Goal: Task Accomplishment & Management: Manage account settings

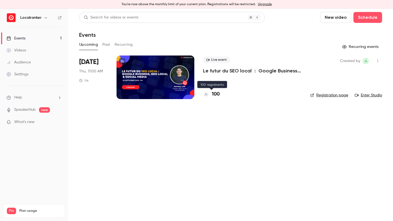
click at [216, 93] on h4 "100" at bounding box center [216, 94] width 8 height 7
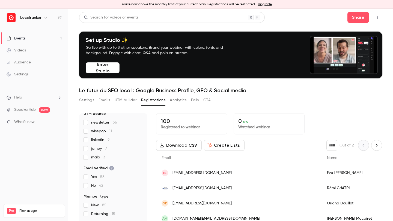
scroll to position [1, 0]
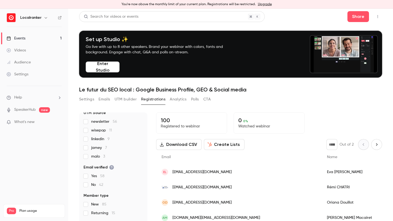
click at [122, 99] on button "UTM builder" at bounding box center [126, 99] width 22 height 9
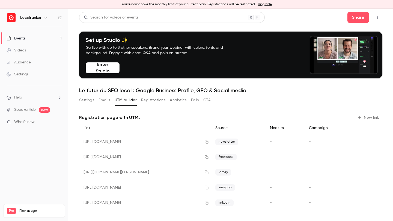
click at [104, 100] on button "Emails" at bounding box center [103, 100] width 11 height 9
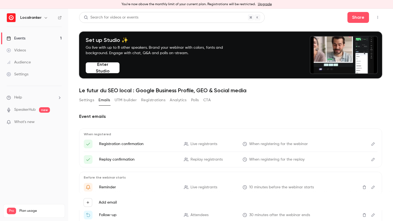
click at [38, 39] on link "Events 1" at bounding box center [34, 38] width 68 height 12
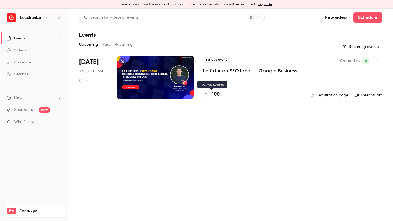
click at [217, 95] on h4 "100" at bounding box center [216, 94] width 8 height 7
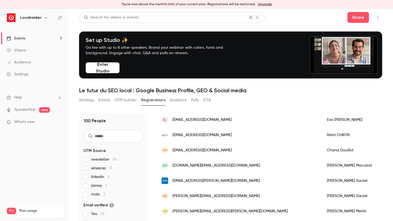
scroll to position [55, 0]
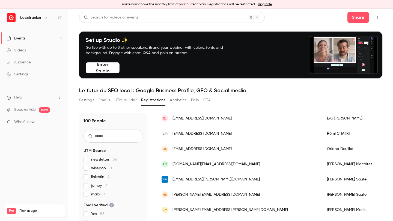
click at [263, 5] on link "Upgrade" at bounding box center [265, 4] width 14 height 4
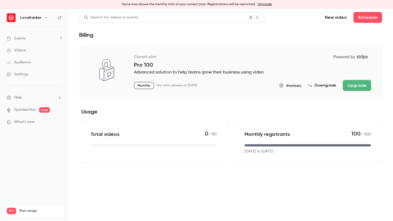
click at [362, 87] on button "Upgrade" at bounding box center [356, 85] width 28 height 11
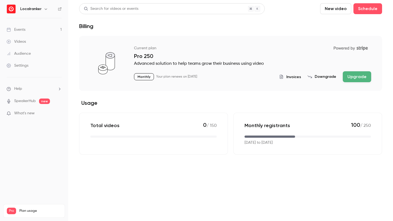
click at [48, 30] on link "Events 1" at bounding box center [34, 30] width 68 height 12
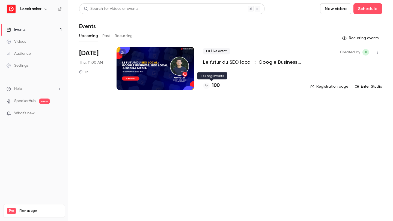
click at [216, 85] on h4 "100" at bounding box center [216, 85] width 8 height 7
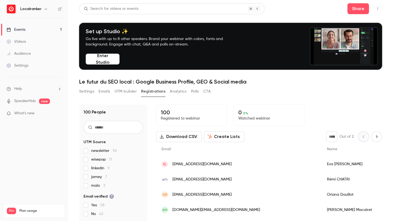
click at [179, 92] on button "Analytics" at bounding box center [178, 91] width 17 height 9
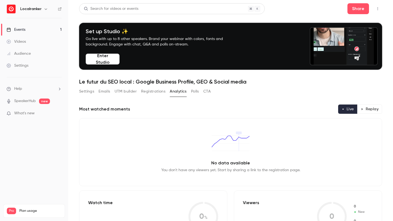
click at [136, 90] on button "UTM builder" at bounding box center [126, 91] width 22 height 9
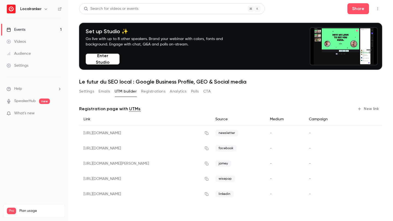
click at [104, 91] on button "Emails" at bounding box center [103, 91] width 11 height 9
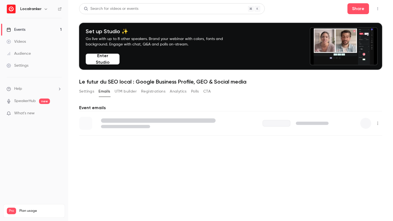
click at [85, 91] on button "Settings" at bounding box center [86, 91] width 15 height 9
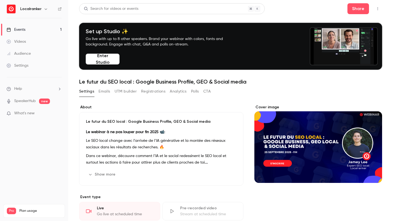
click at [57, 31] on link "Events 1" at bounding box center [34, 30] width 68 height 12
